Goal: Task Accomplishment & Management: Manage account settings

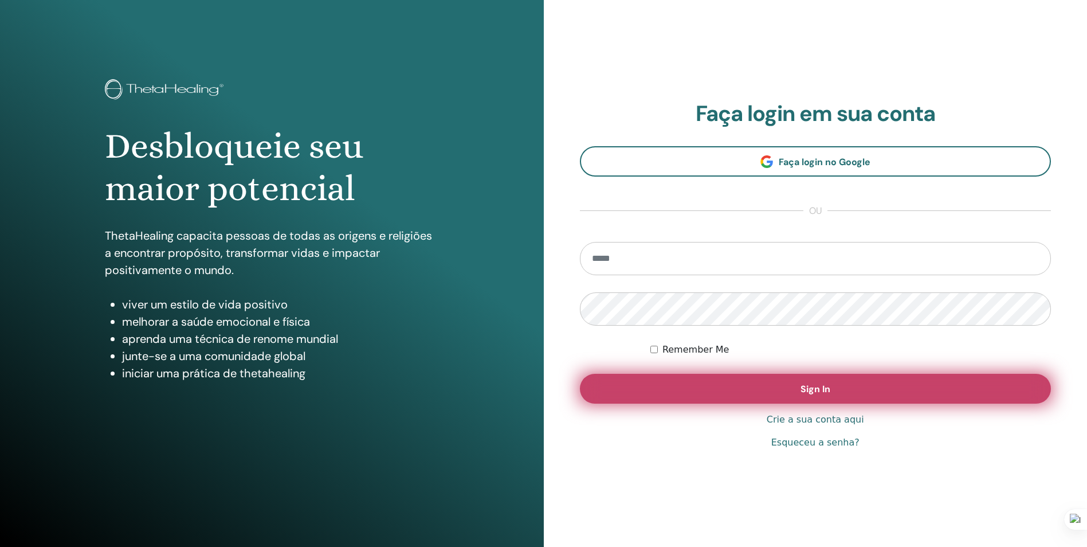
type input "**********"
click at [700, 390] on button "Sign In" at bounding box center [816, 389] width 472 height 30
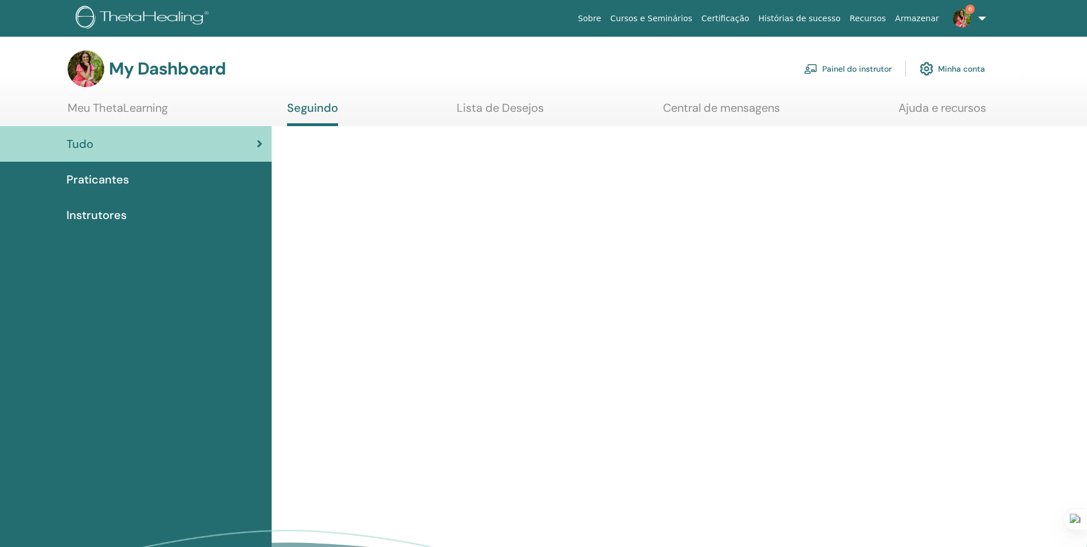
click at [836, 70] on link "Painel do instrutor" at bounding box center [848, 68] width 88 height 25
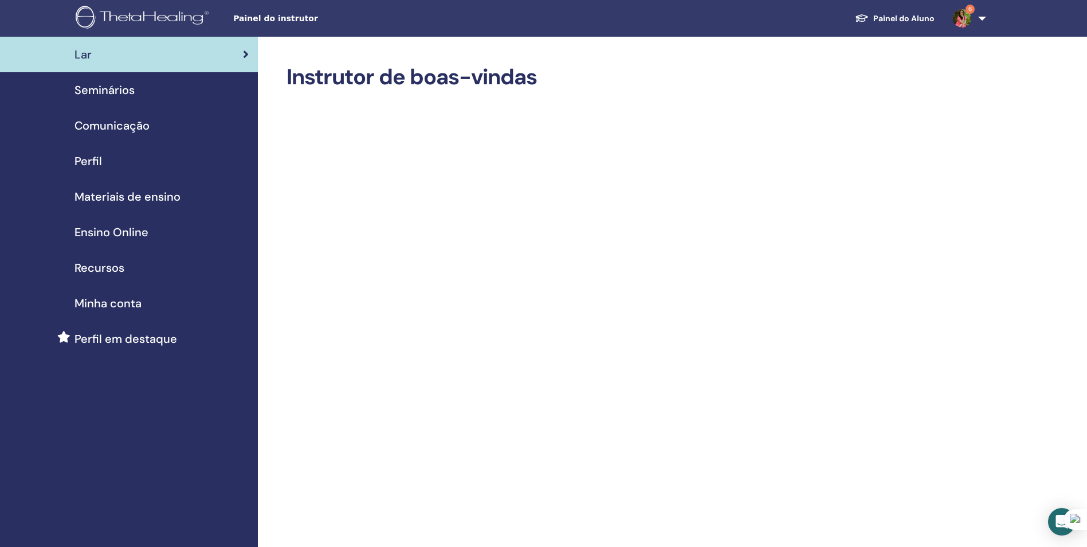
click at [108, 95] on span "Seminários" at bounding box center [104, 89] width 60 height 17
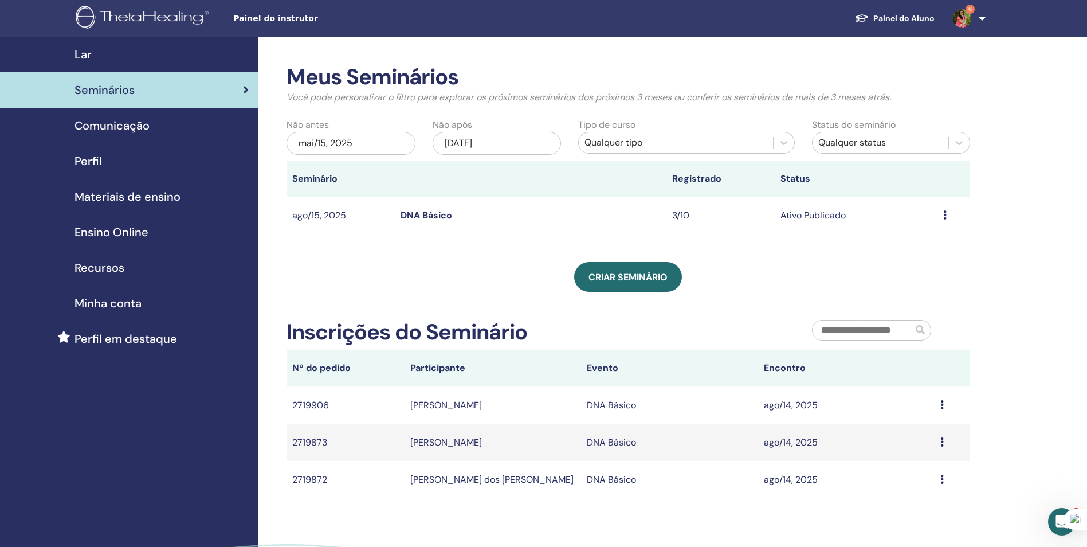
click at [430, 214] on link "DNA Básico" at bounding box center [427, 215] width 52 height 12
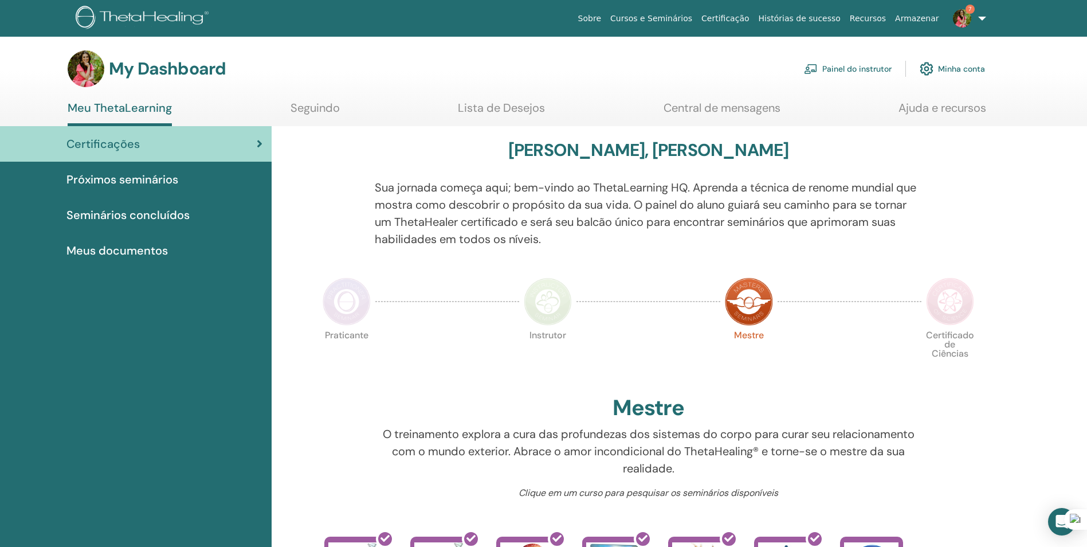
drag, startPoint x: 852, startPoint y: 64, endPoint x: 843, endPoint y: 64, distance: 9.2
click at [852, 64] on link "Painel do instrutor" at bounding box center [848, 68] width 88 height 25
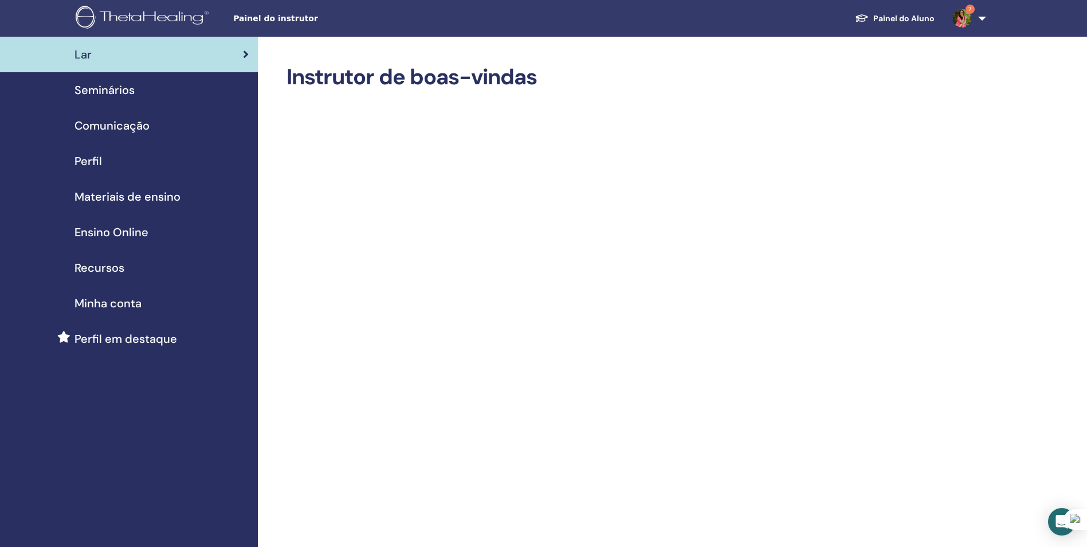
click at [94, 92] on span "Seminários" at bounding box center [104, 89] width 60 height 17
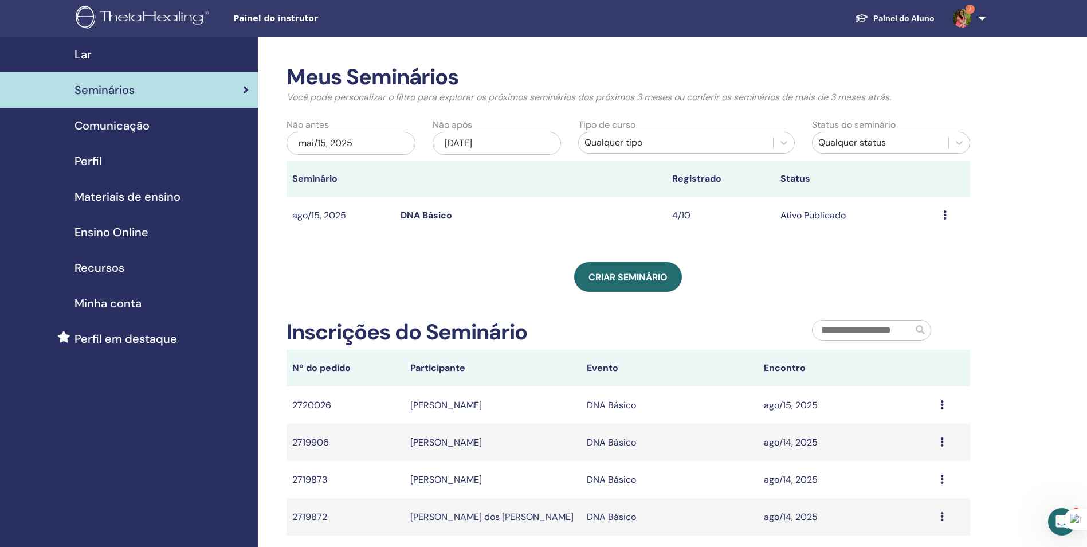
click at [430, 215] on link "DNA Básico" at bounding box center [427, 215] width 52 height 12
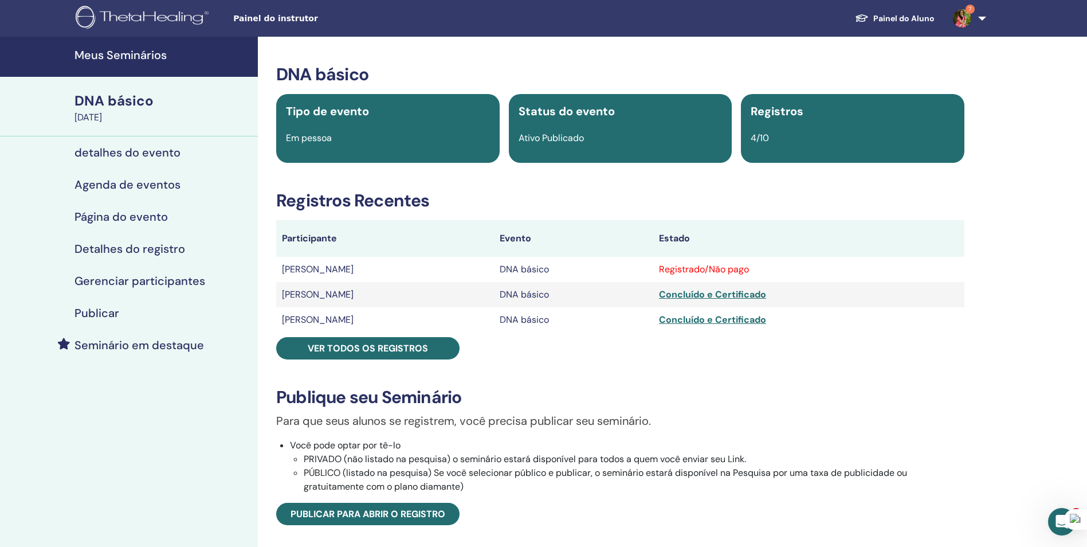
click at [379, 362] on div "DNA básico Tipo de evento Em pessoa Status do evento Ativo Publicado Registros …" at bounding box center [620, 412] width 711 height 697
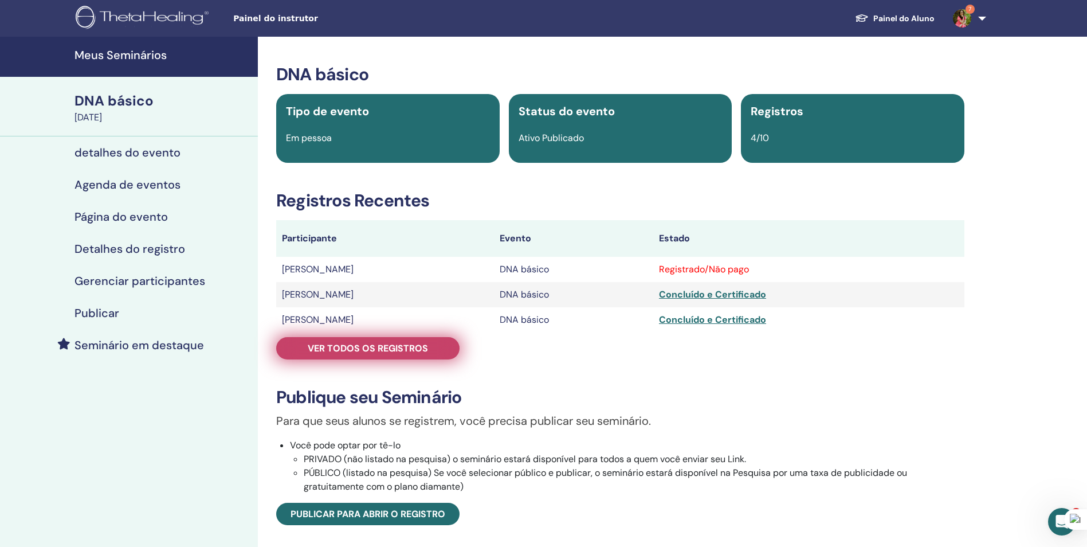
click at [379, 352] on span "Ver todos os registros" at bounding box center [368, 348] width 120 height 12
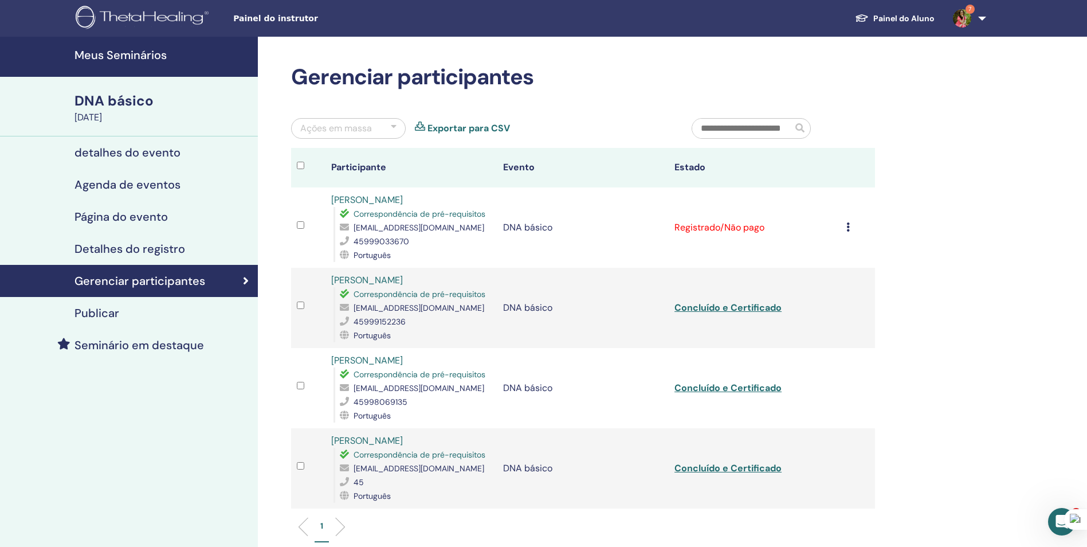
click at [847, 225] on icon at bounding box center [847, 226] width 3 height 9
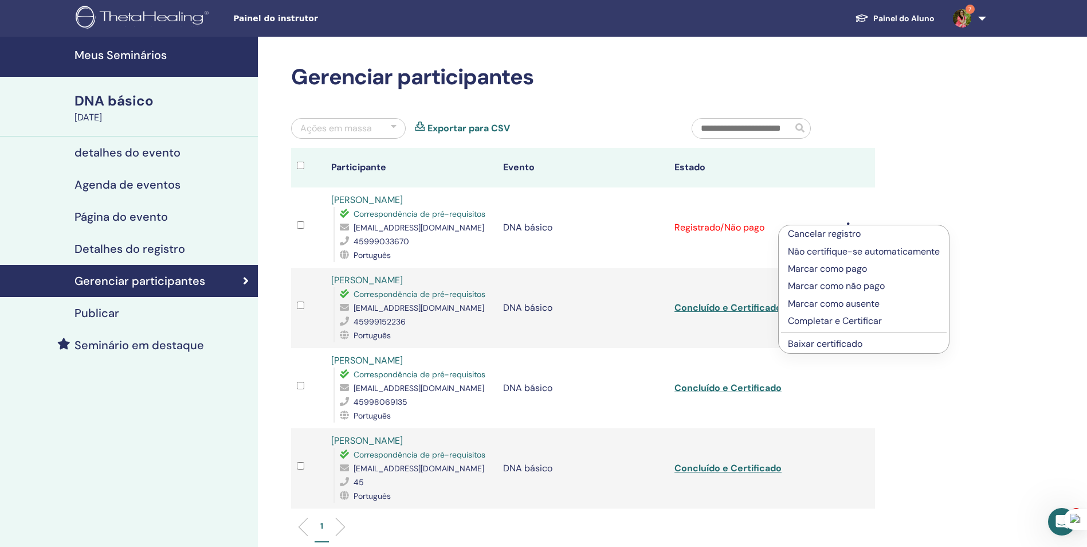
click at [845, 345] on link "Baixar certificado" at bounding box center [825, 344] width 74 height 12
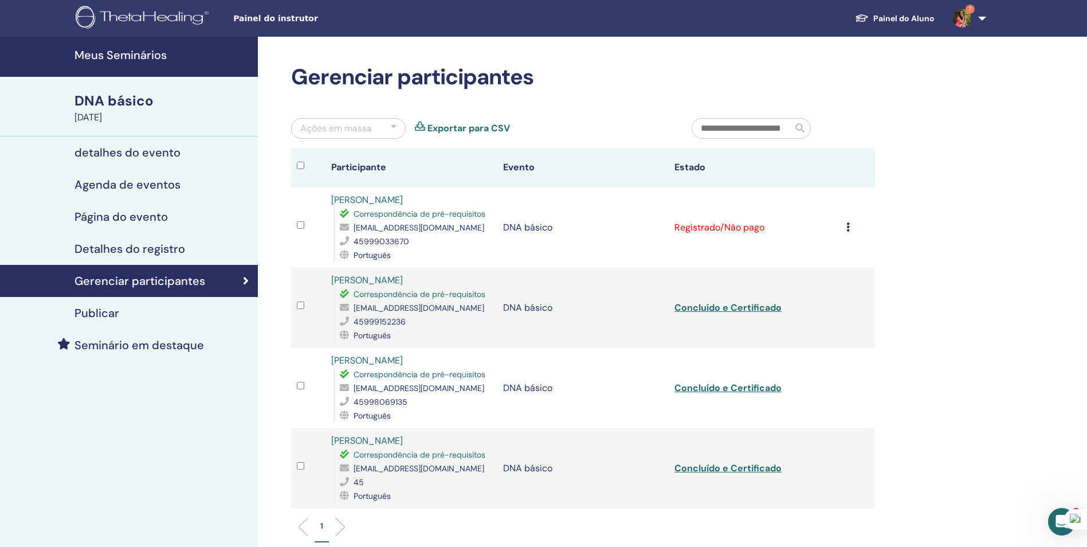
click at [847, 226] on icon at bounding box center [847, 226] width 3 height 9
click at [834, 321] on p "Completar e Certificar" at bounding box center [864, 323] width 152 height 14
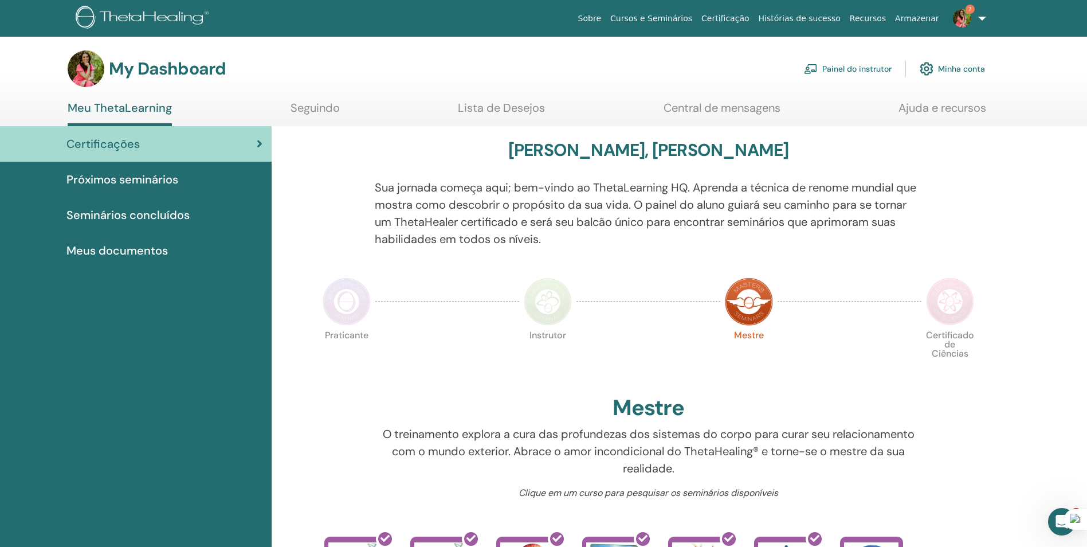
click at [312, 111] on link "Seguindo" at bounding box center [315, 112] width 49 height 22
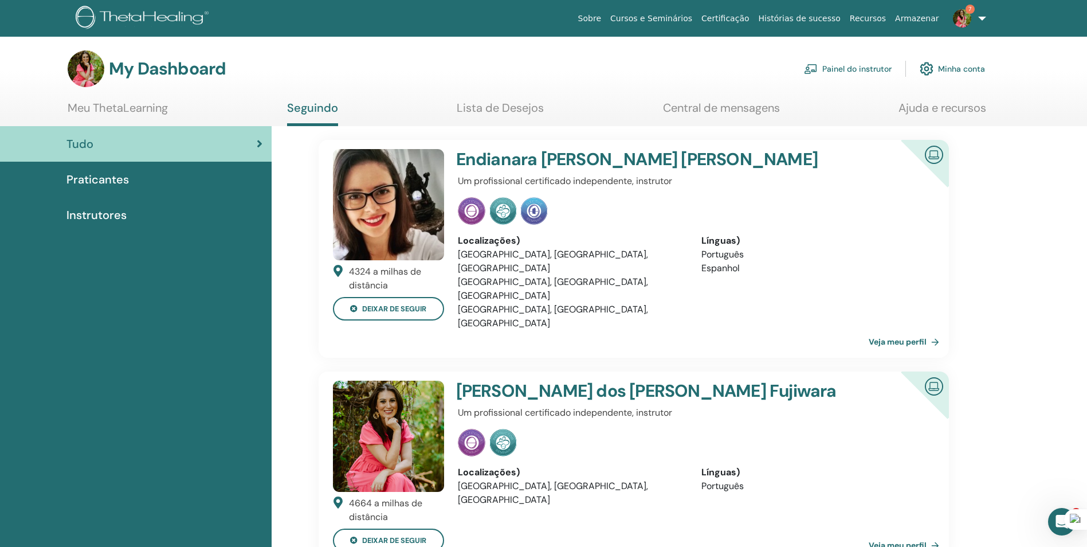
click at [137, 111] on link "Meu ThetaLearning" at bounding box center [118, 112] width 100 height 22
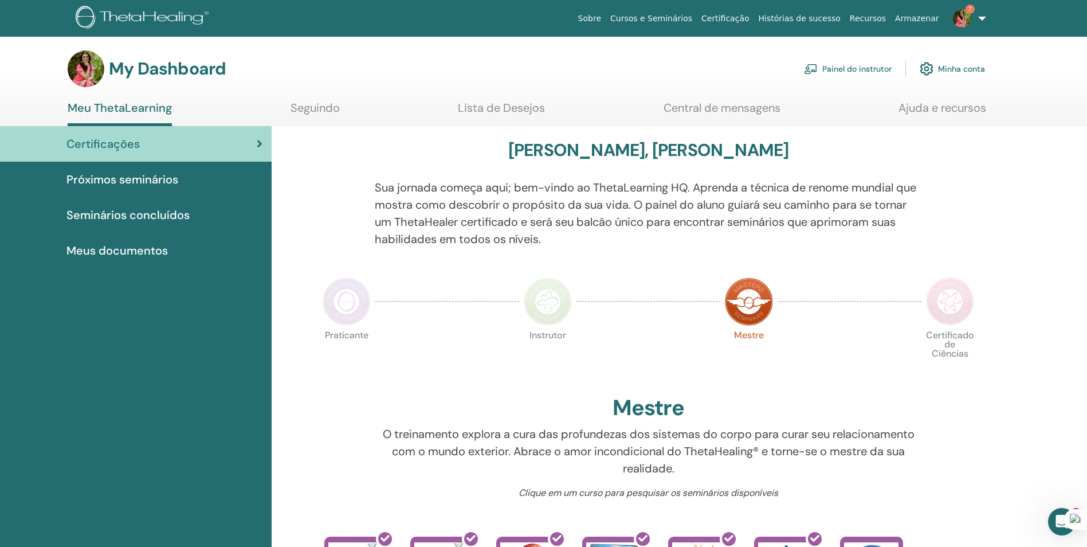
click at [848, 62] on link "Painel do instrutor" at bounding box center [848, 68] width 88 height 25
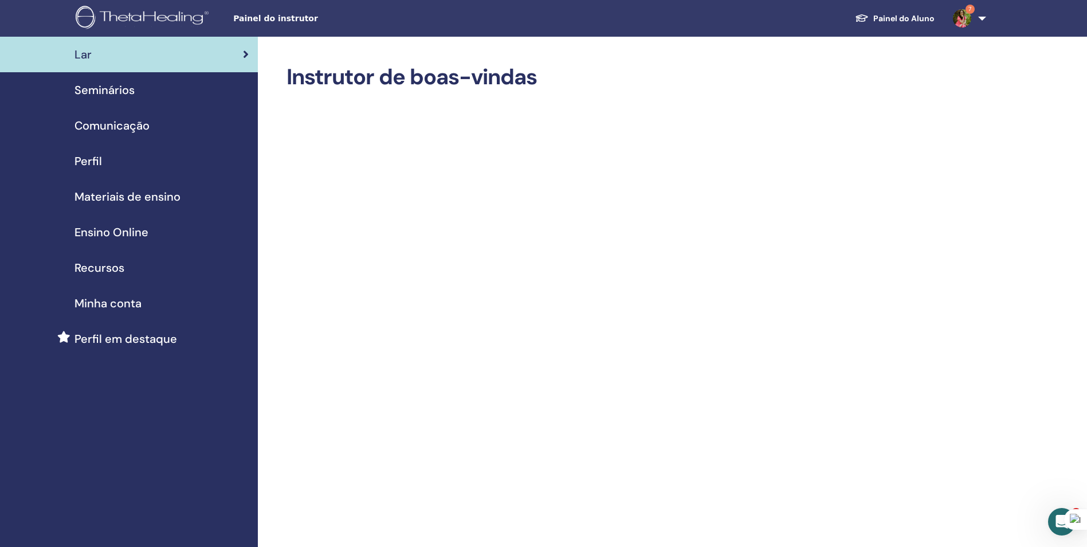
click at [93, 125] on span "Comunicação" at bounding box center [111, 125] width 75 height 17
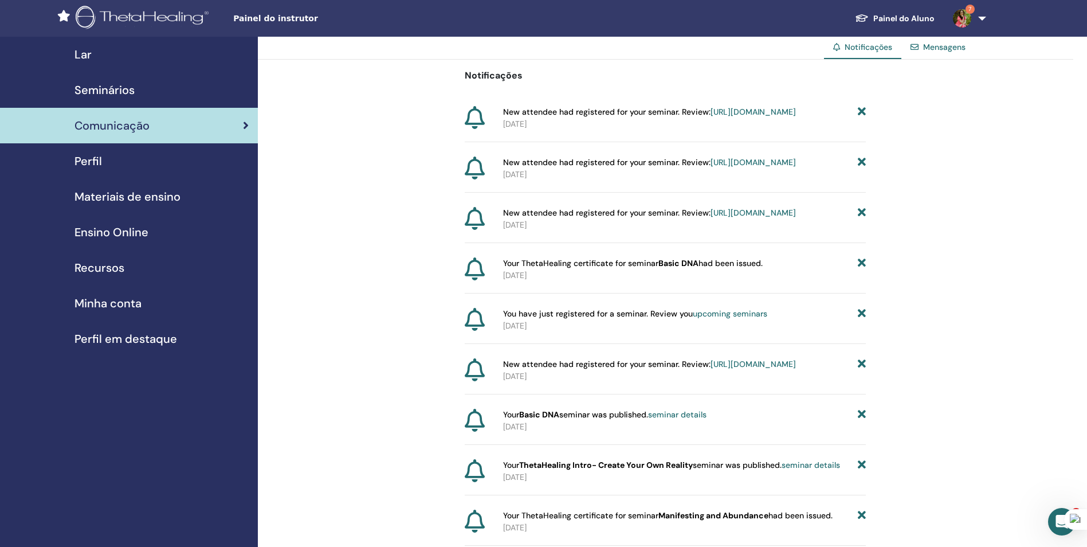
click at [84, 162] on span "Perfil" at bounding box center [88, 160] width 28 height 17
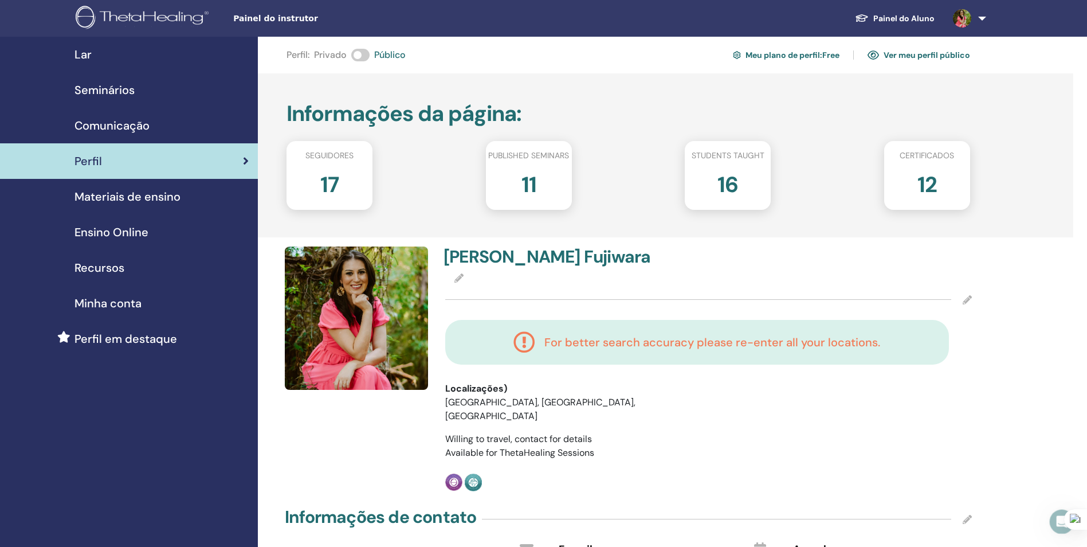
click at [93, 93] on span "Seminários" at bounding box center [104, 89] width 60 height 17
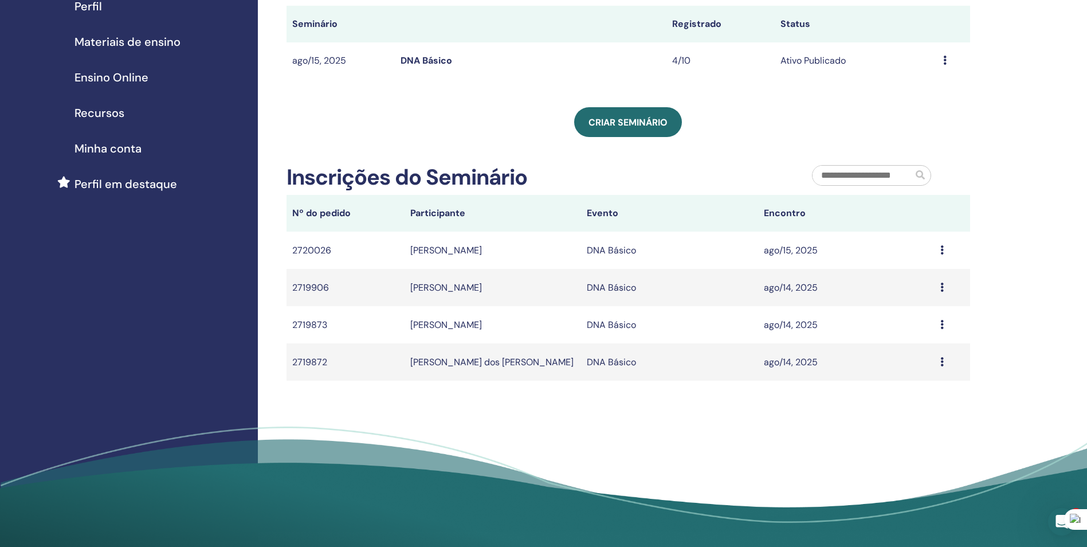
scroll to position [161, 0]
